Goal: Task Accomplishment & Management: Use online tool/utility

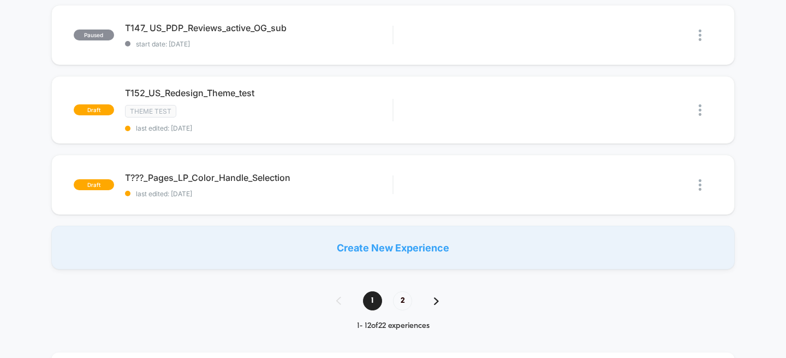
scroll to position [771, 0]
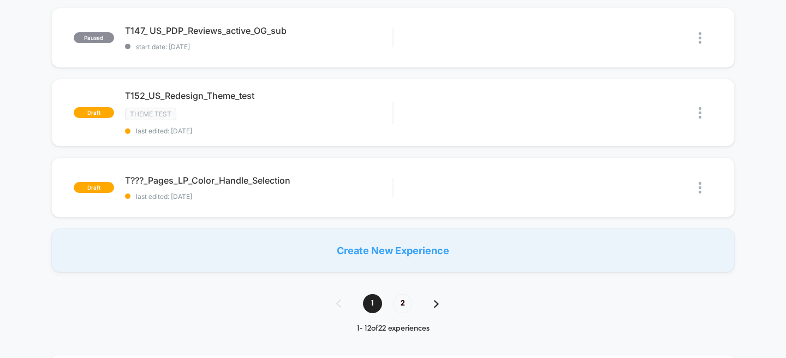
click at [440, 296] on div "1 2" at bounding box center [393, 303] width 135 height 19
click at [433, 300] on div "1 2" at bounding box center [393, 303] width 135 height 19
click at [400, 298] on span "2" at bounding box center [402, 303] width 19 height 19
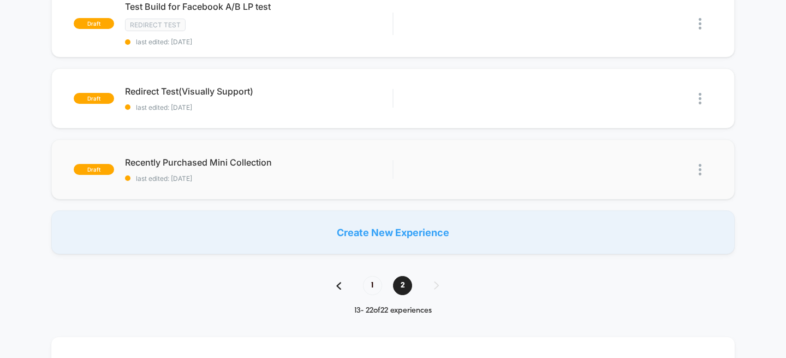
scroll to position [0, 0]
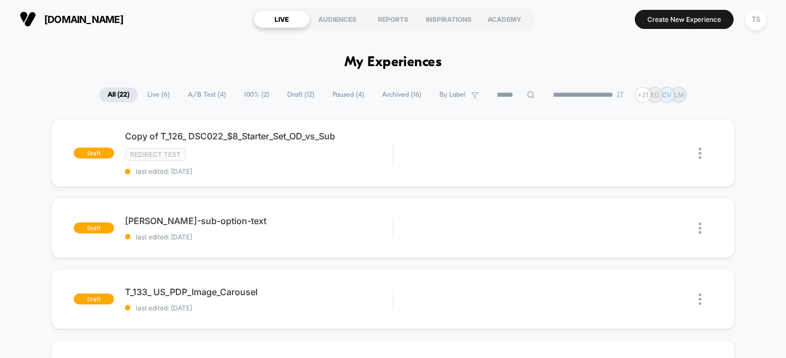
click at [144, 97] on span "Live ( 6 )" at bounding box center [158, 94] width 39 height 15
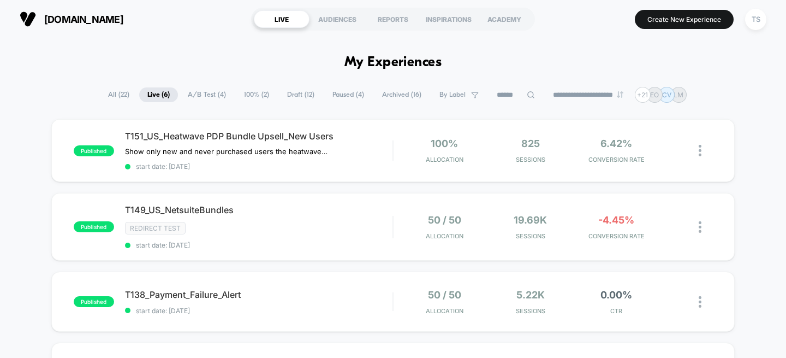
click at [291, 97] on span "Draft ( 12 )" at bounding box center [301, 94] width 44 height 15
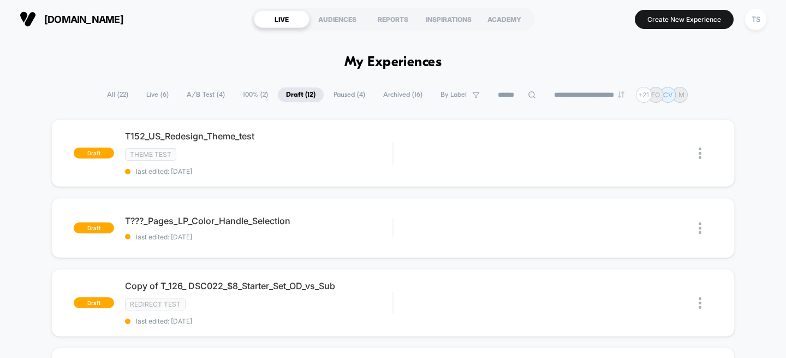
click at [193, 98] on span "A/B Test ( 4 )" at bounding box center [206, 94] width 55 height 15
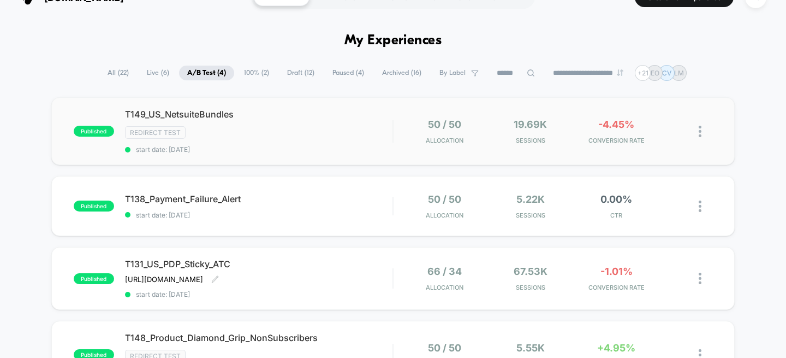
scroll to position [10, 0]
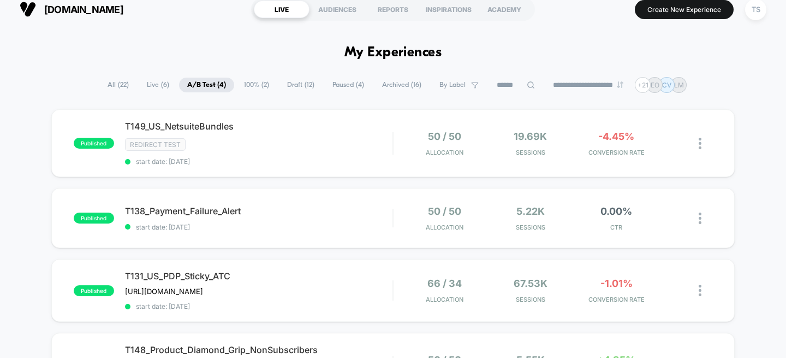
click at [279, 82] on span "Draft ( 12 )" at bounding box center [301, 85] width 44 height 15
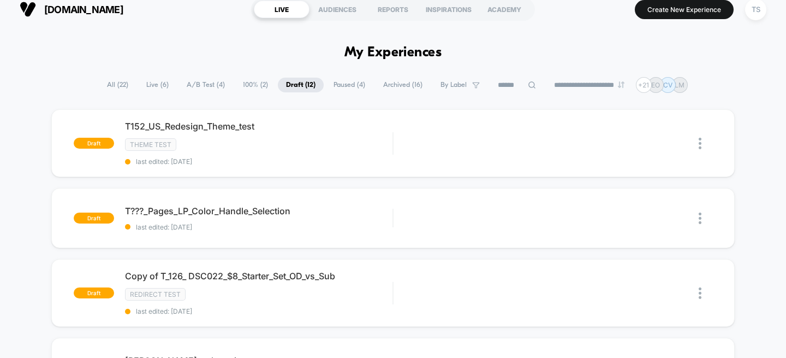
click at [253, 86] on span "100% ( 2 )" at bounding box center [256, 85] width 42 height 15
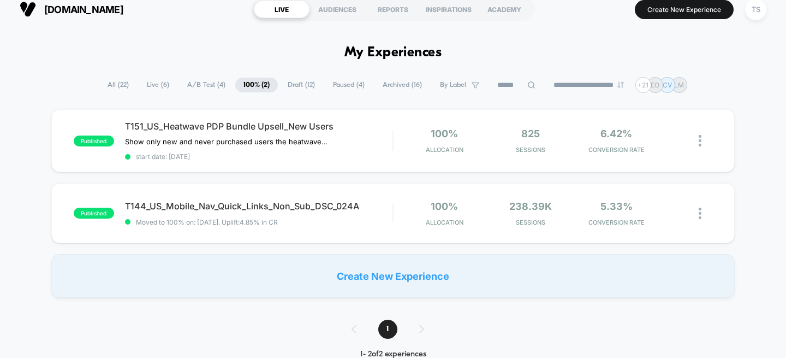
click at [300, 84] on span "Draft ( 12 )" at bounding box center [302, 85] width 44 height 15
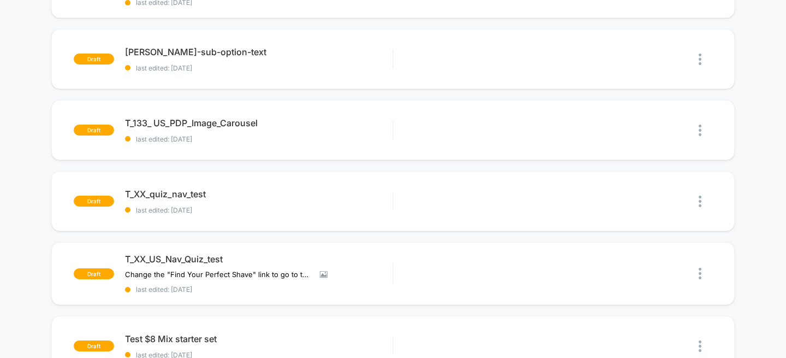
scroll to position [0, 0]
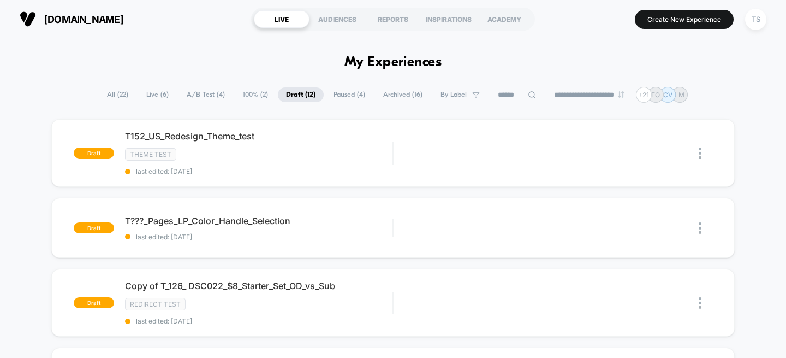
click at [341, 97] on span "Paused ( 4 )" at bounding box center [350, 94] width 48 height 15
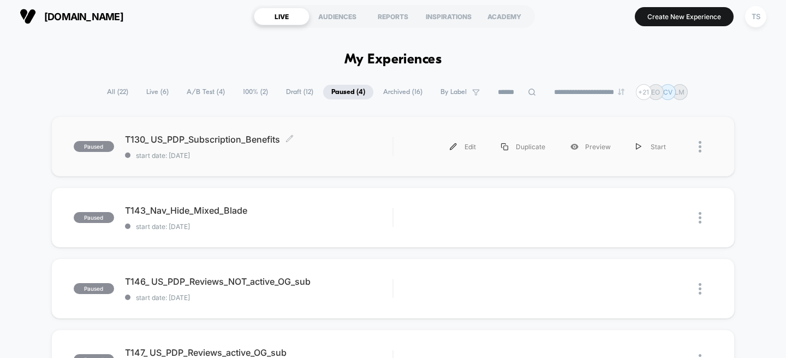
scroll to position [2, 0]
click at [401, 91] on span "Archived ( 16 )" at bounding box center [403, 92] width 56 height 15
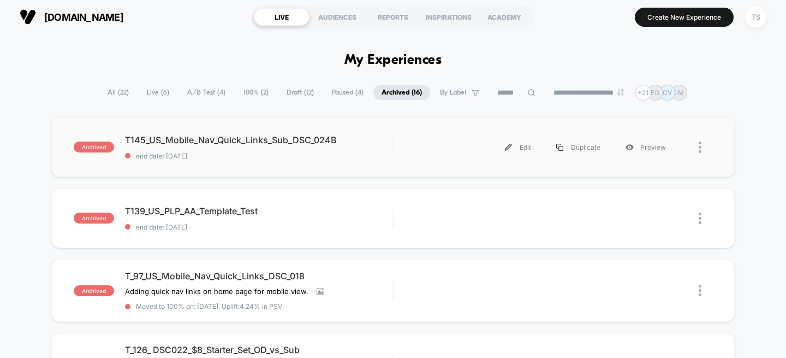
scroll to position [11, 0]
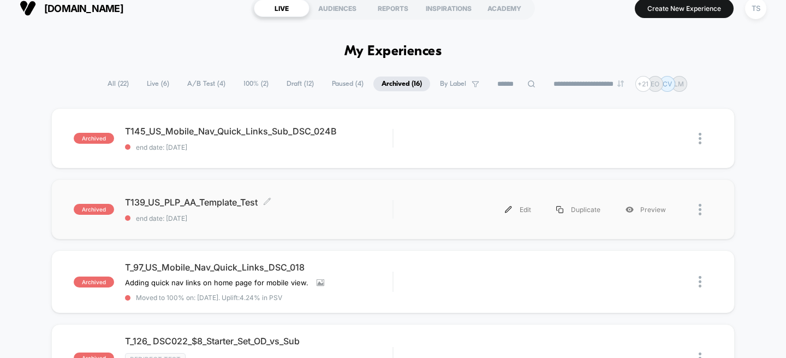
click at [181, 206] on span "T139_US_PLP_AA_Template_Test Click to edit experience details" at bounding box center [259, 202] width 268 height 11
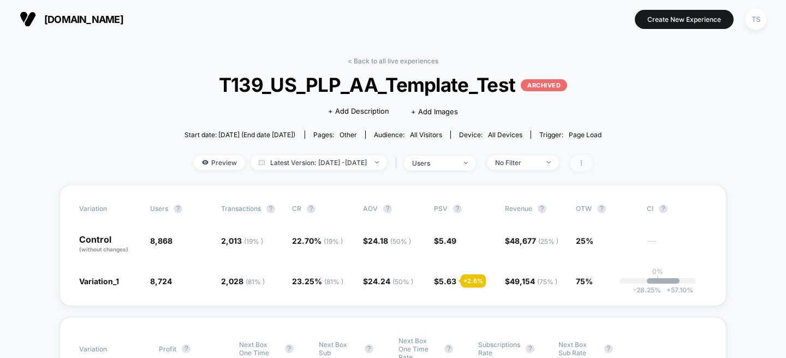
click at [585, 165] on icon at bounding box center [581, 162] width 7 height 7
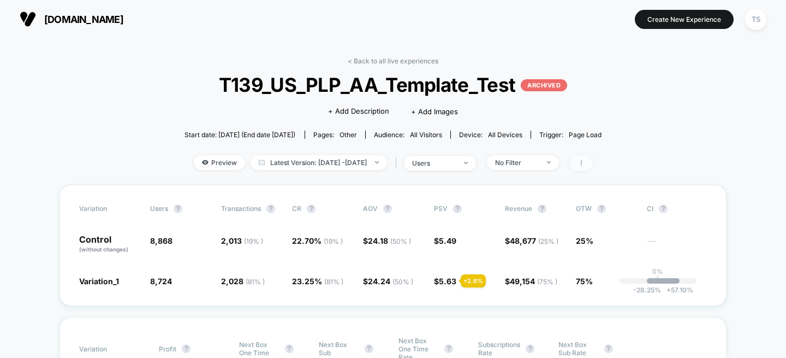
click at [593, 163] on span at bounding box center [581, 163] width 23 height 16
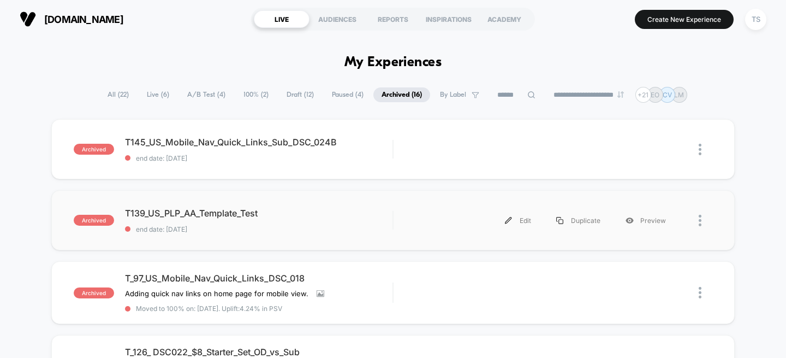
click at [703, 212] on div at bounding box center [706, 220] width 14 height 25
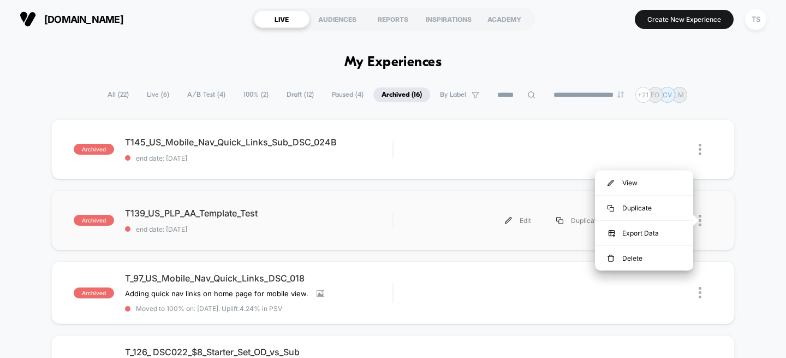
click at [723, 221] on div "archived T139_US_PLP_AA_Template_Test end date: [DATE] Edit Duplicate Preview" at bounding box center [393, 220] width 684 height 60
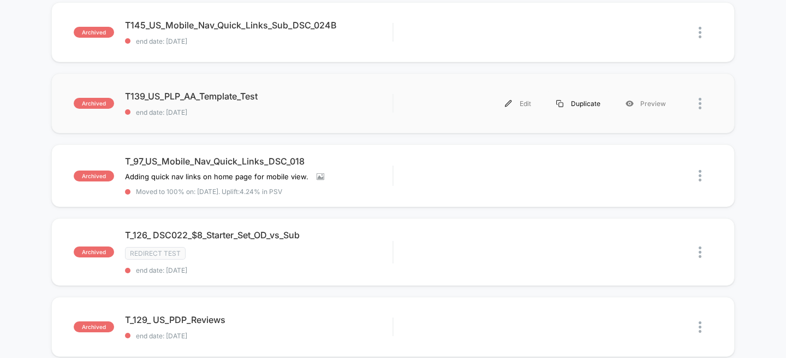
scroll to position [117, 0]
click at [514, 101] on div "Edit" at bounding box center [518, 103] width 51 height 25
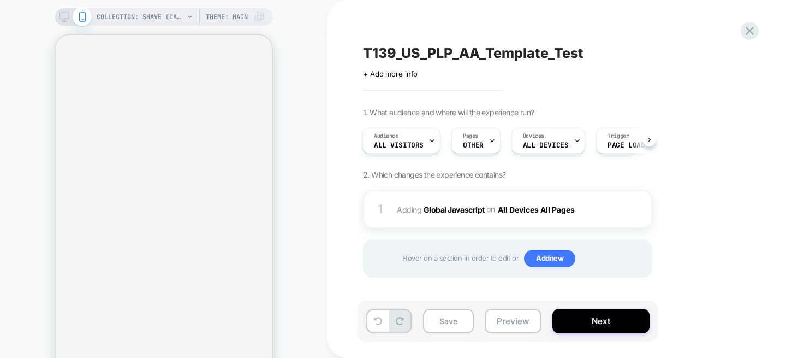
scroll to position [1, 0]
click at [641, 205] on img at bounding box center [641, 208] width 2 height 12
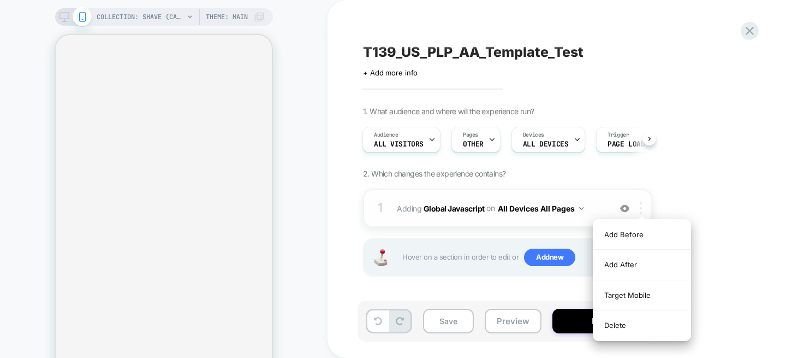
click at [640, 204] on img at bounding box center [641, 208] width 2 height 12
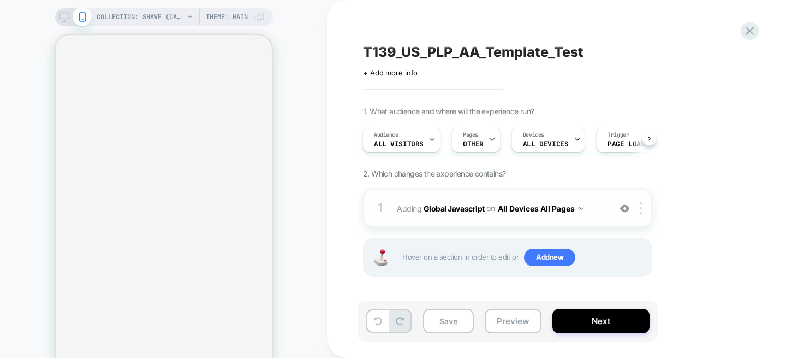
click at [415, 207] on span "Adding Global Javascript on All Devices All Pages" at bounding box center [501, 208] width 208 height 16
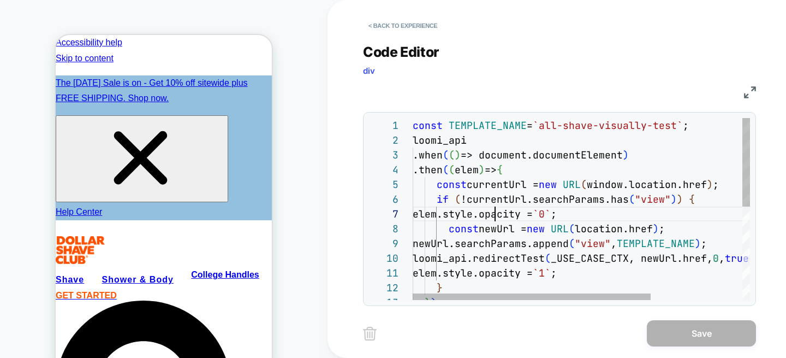
scroll to position [88, 82]
click at [497, 215] on div "} ) ; if ( !currentUrl.searchParams.has ( "view" ) ) { elem.style.opacity = `0`…" at bounding box center [647, 305] width 468 height 374
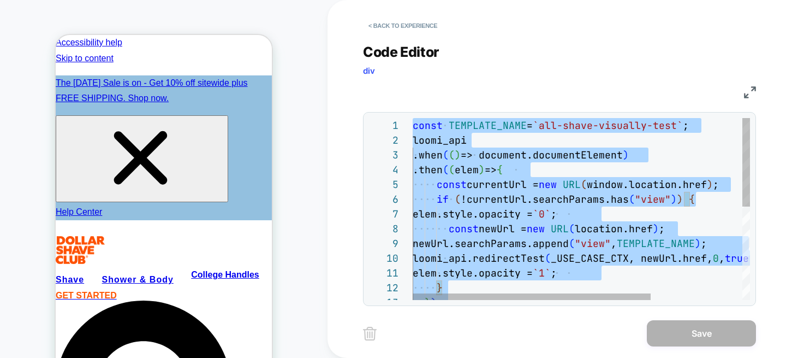
type textarea "**********"
click at [667, 132] on div "} ) ; if ( !currentUrl.searchParams.has ( "view" ) ) { elem.style.opacity = `0`…" at bounding box center [647, 305] width 468 height 374
click at [393, 28] on button "< Back to experience" at bounding box center [403, 25] width 80 height 17
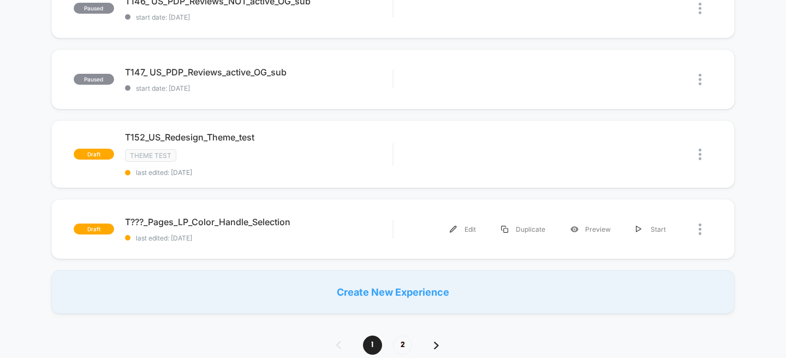
scroll to position [726, 0]
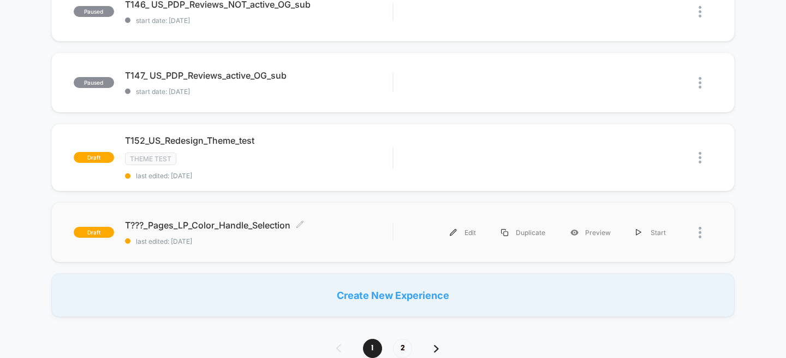
click at [231, 224] on span "T???_Pages_LP_Color_Handle_Selection Click to edit experience details" at bounding box center [259, 225] width 268 height 11
